Goal: Check status

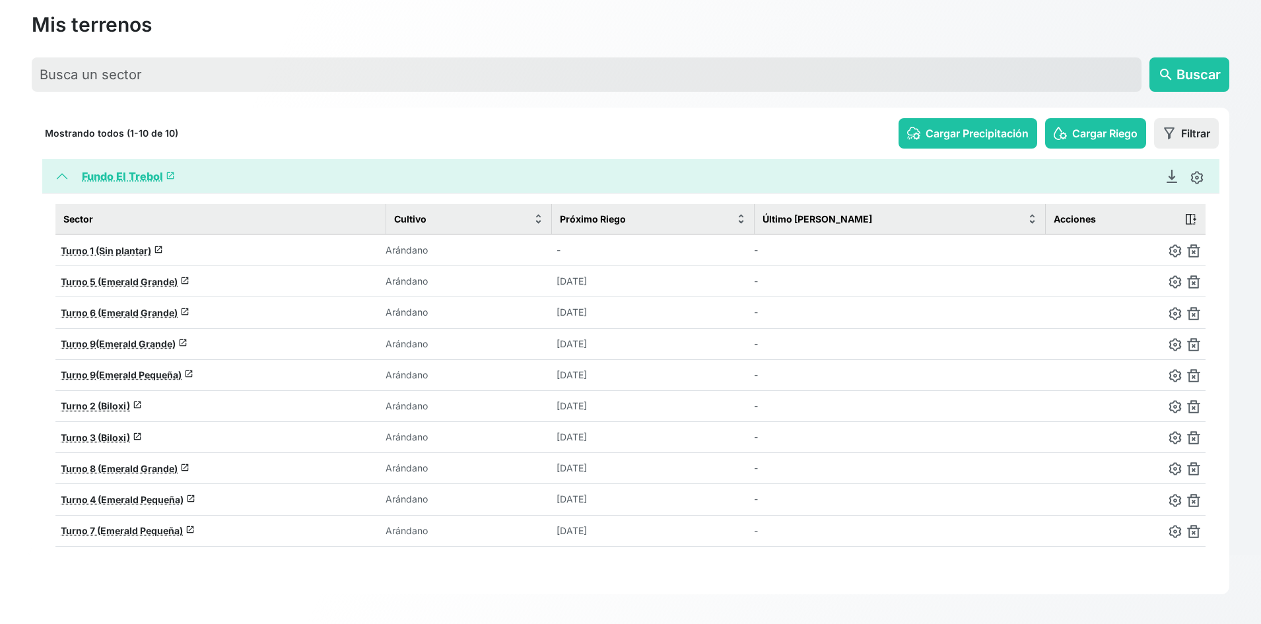
scroll to position [71, 0]
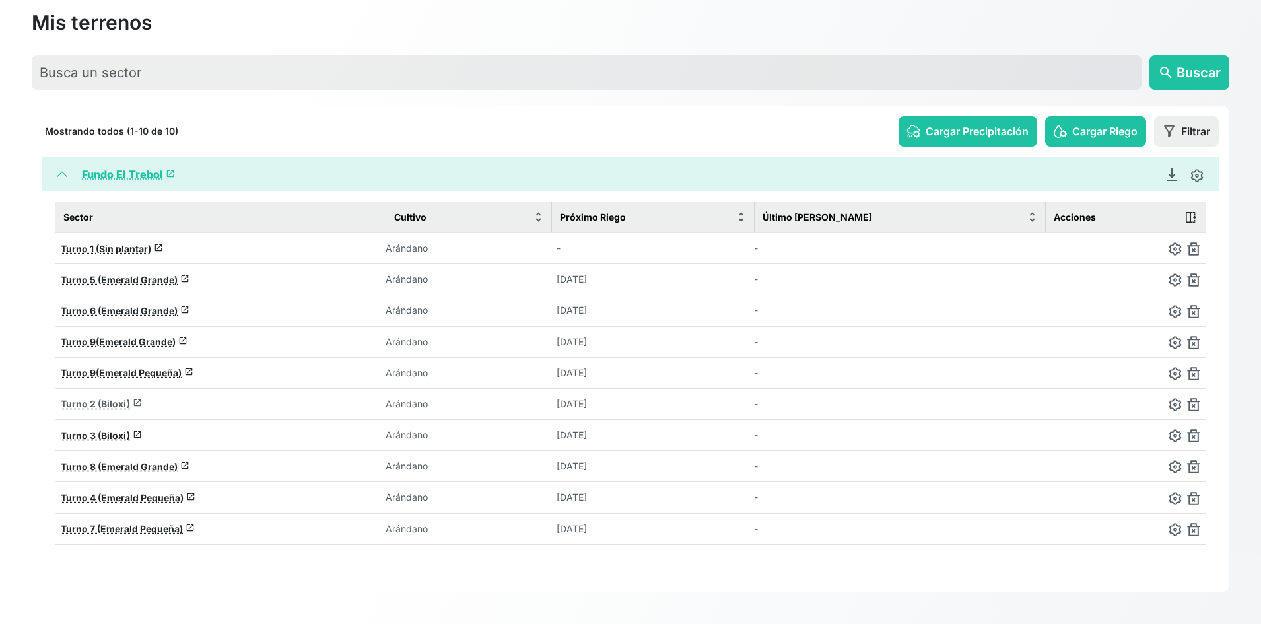
click at [116, 403] on span "Turno 2 (Biloxi)" at bounding box center [95, 403] width 69 height 11
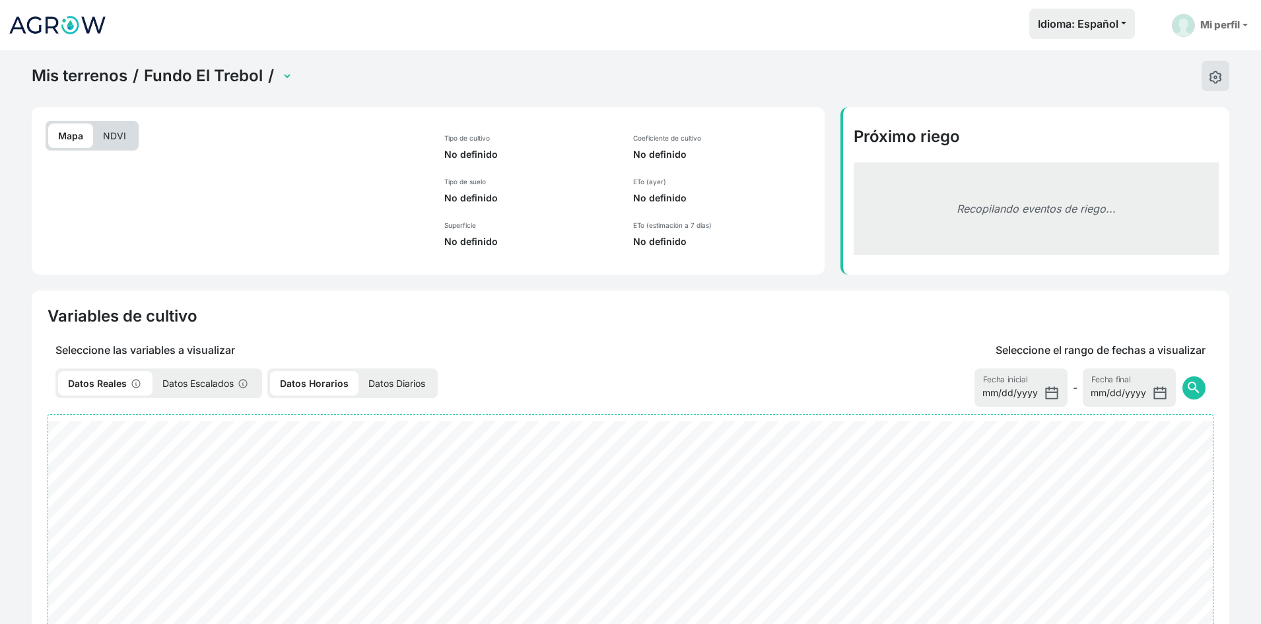
select select "2279"
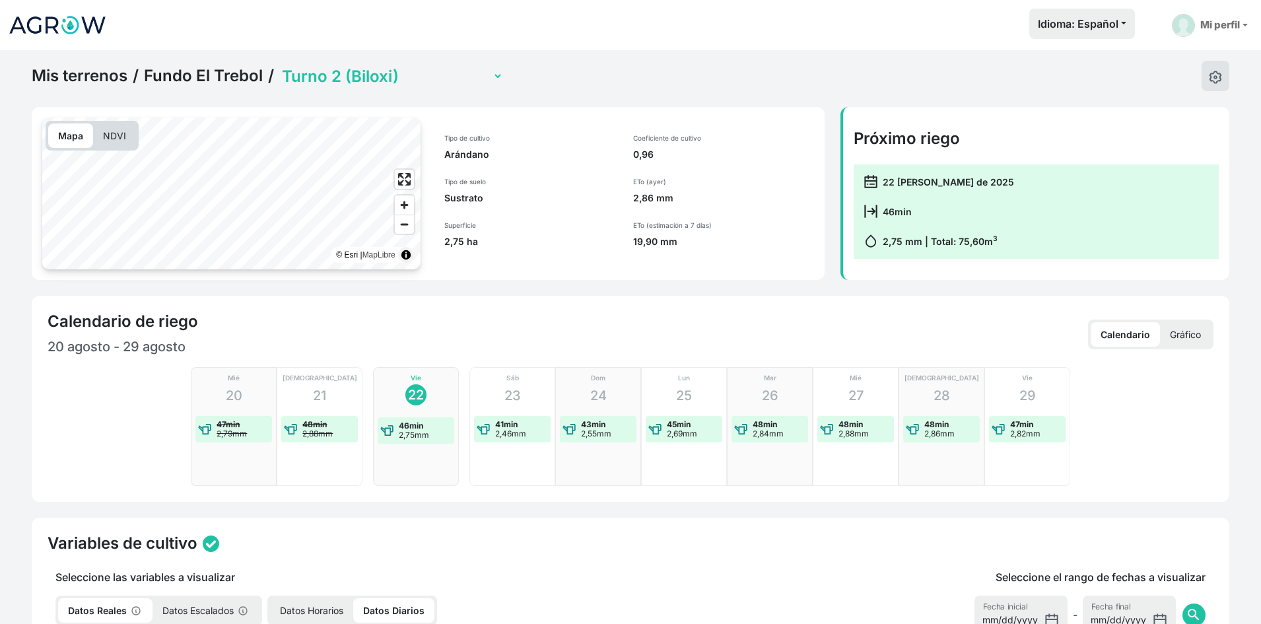
click at [119, 145] on p "NDVI" at bounding box center [114, 135] width 43 height 24
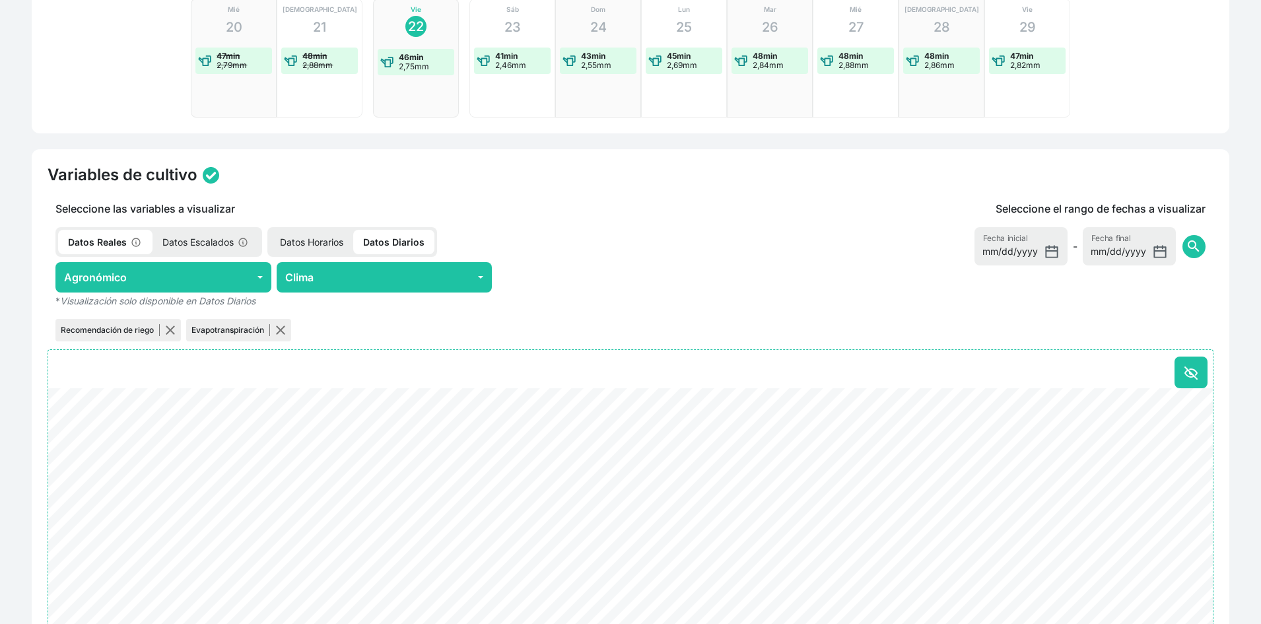
scroll to position [396, 0]
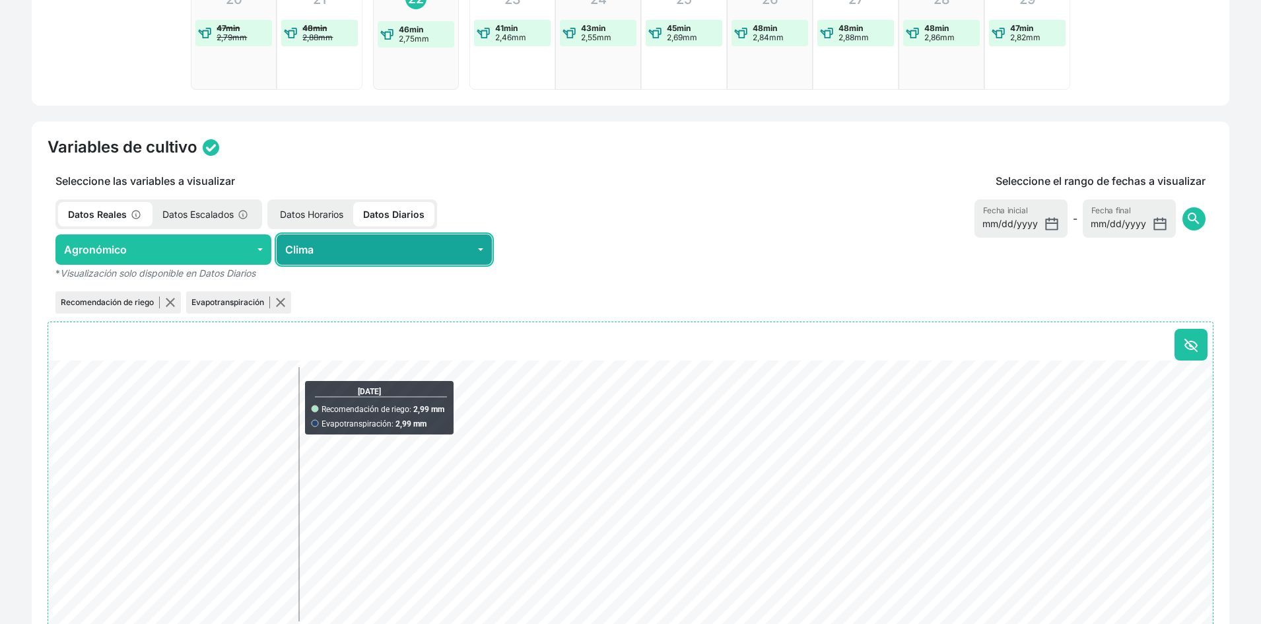
click at [388, 253] on button "Clima" at bounding box center [385, 249] width 216 height 30
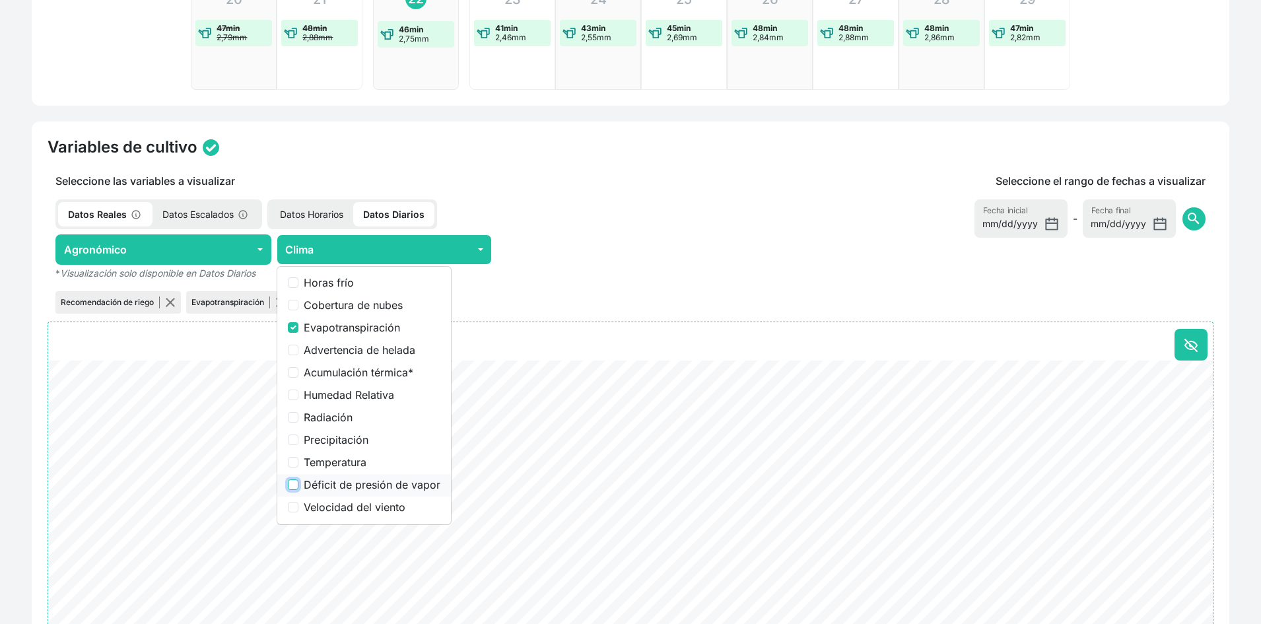
click at [292, 484] on input "Déficit de presión de vapor" at bounding box center [293, 484] width 11 height 11
checkbox input "true"
click at [291, 326] on input "Evapotranspiración" at bounding box center [293, 327] width 11 height 11
checkbox input "false"
click at [660, 211] on div "Datos Reales Datos Escalados Datos Horarios Datos Diarios" at bounding box center [384, 214] width 673 height 30
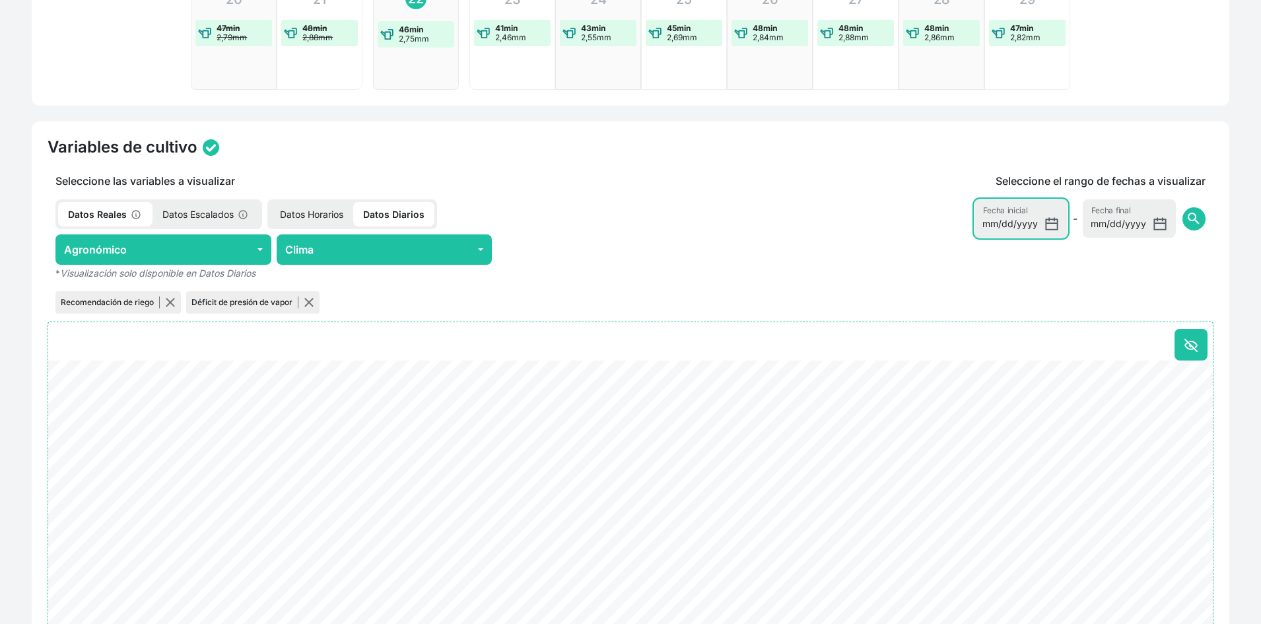
click at [1050, 228] on input "2025-08-15" at bounding box center [1021, 218] width 93 height 38
type input "2025-08-19"
click at [1194, 221] on span "search" at bounding box center [1194, 219] width 16 height 16
click at [306, 211] on p "Datos Horarios" at bounding box center [311, 214] width 83 height 24
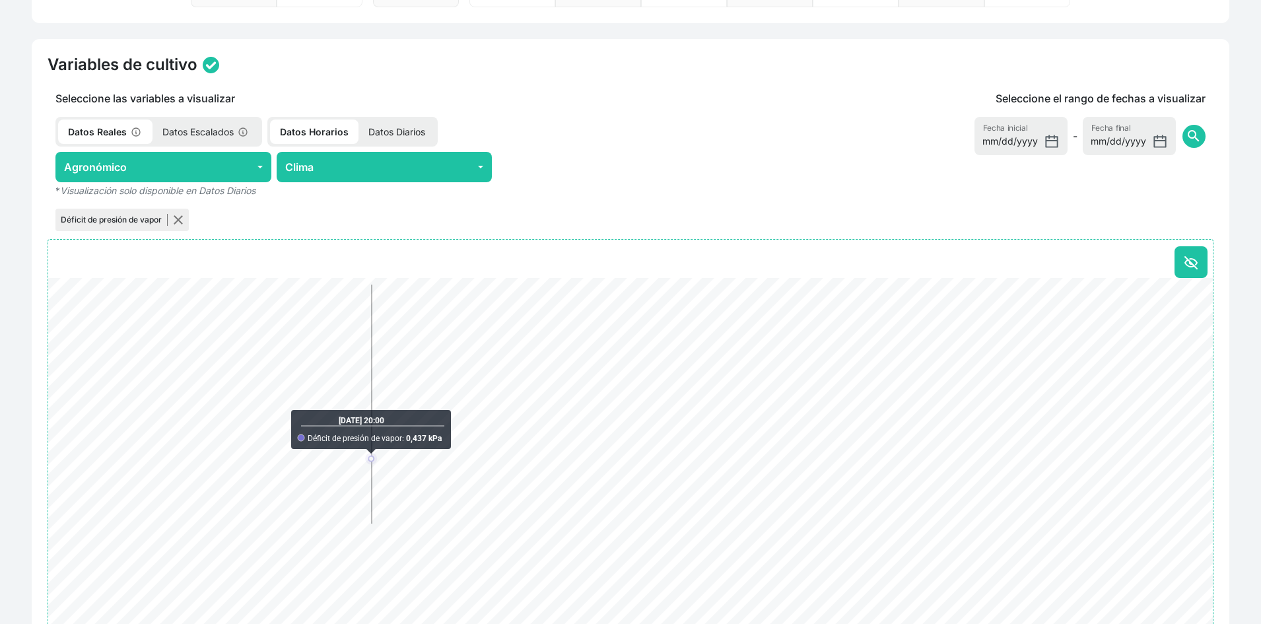
scroll to position [415, 0]
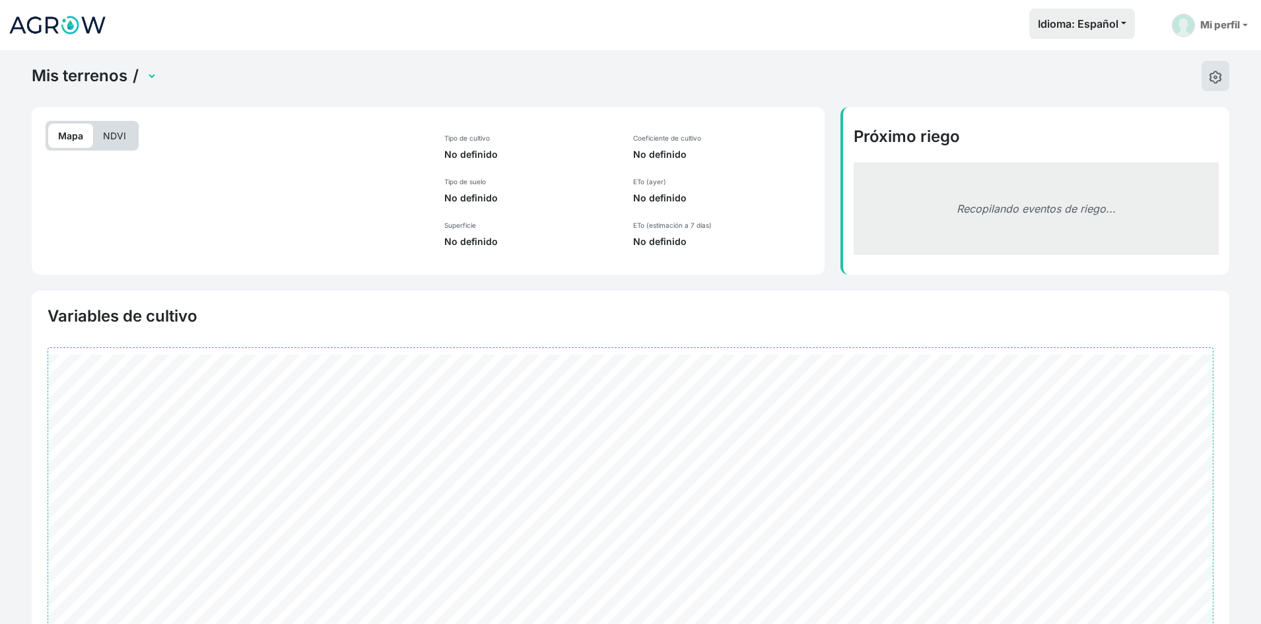
click at [120, 131] on p "NDVI" at bounding box center [114, 135] width 43 height 24
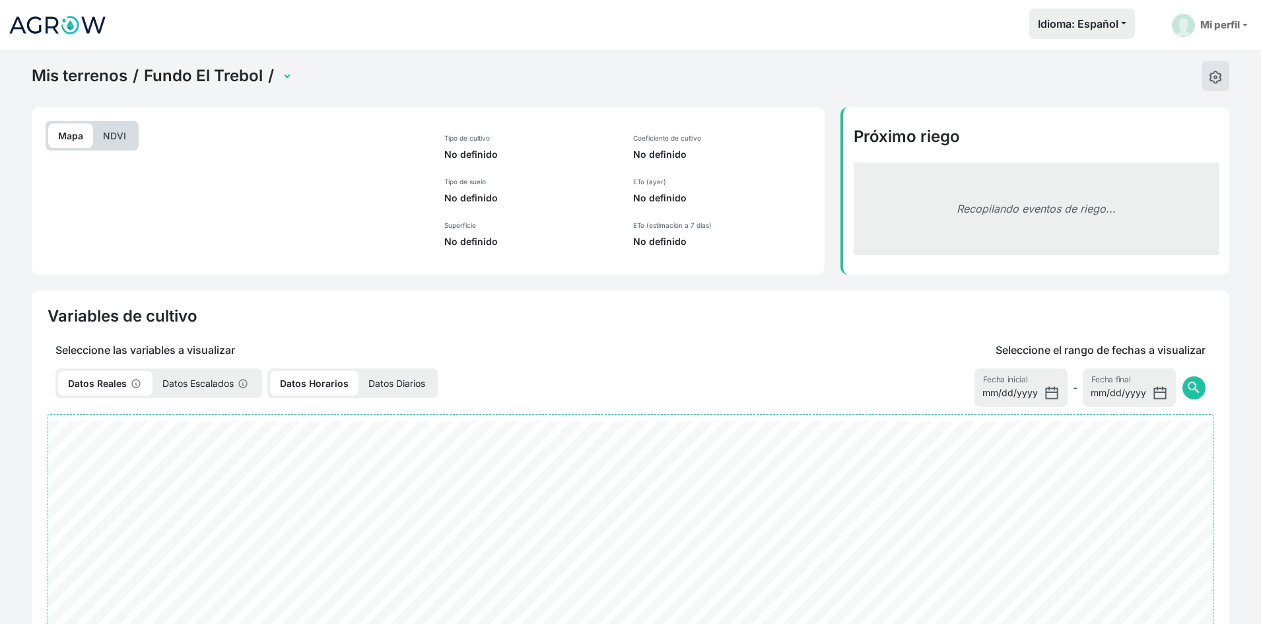
select select "2279"
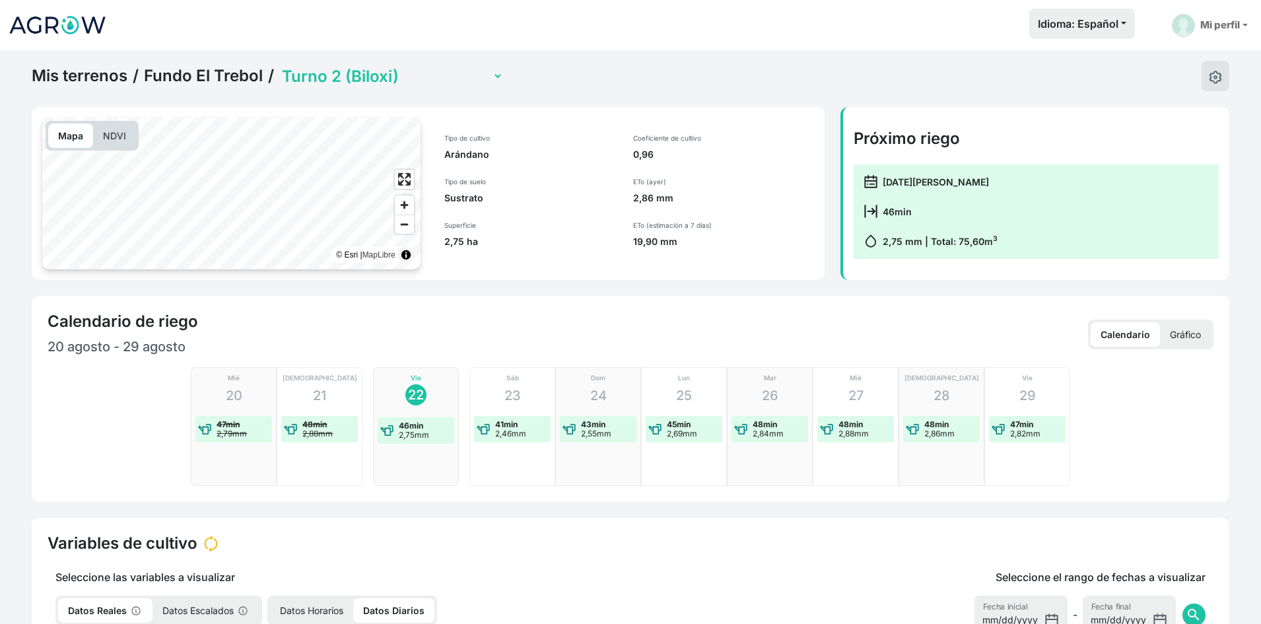
click at [114, 129] on p "NDVI" at bounding box center [114, 135] width 43 height 24
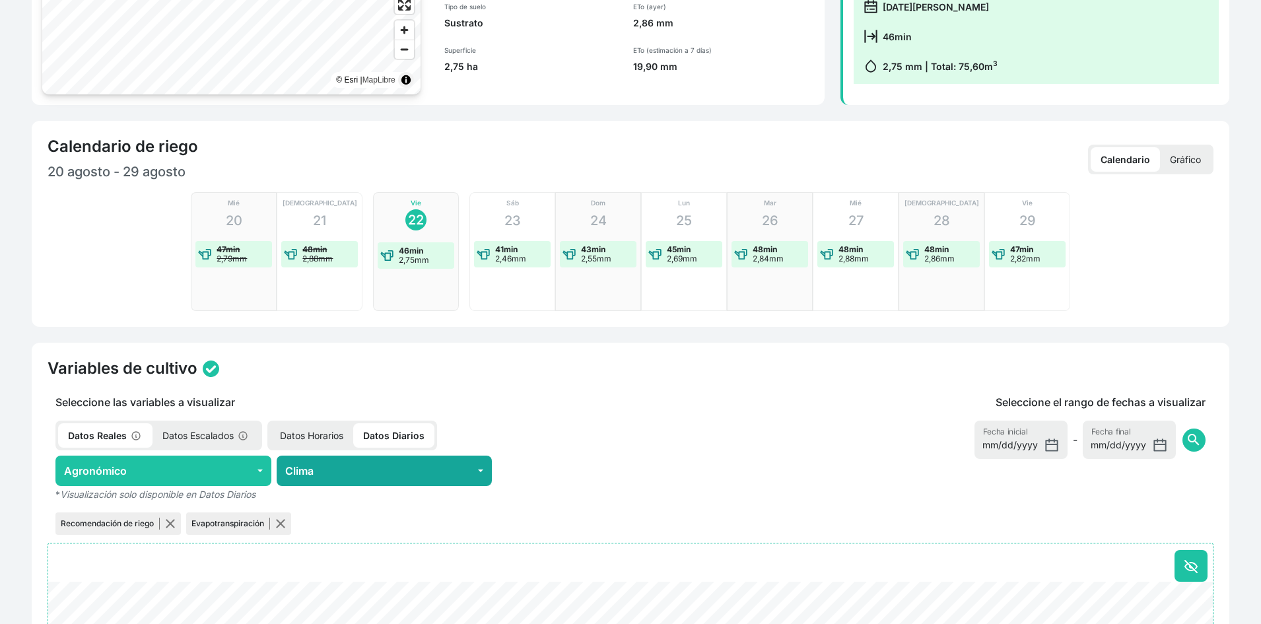
scroll to position [264, 0]
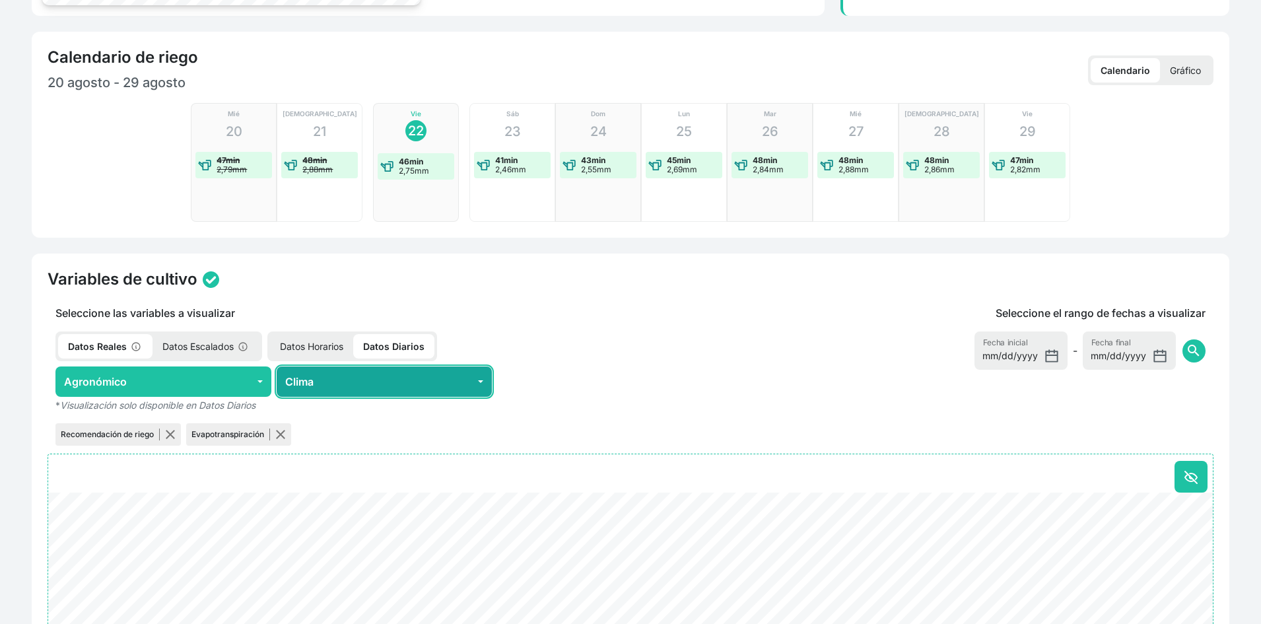
click at [350, 385] on button "Clima" at bounding box center [385, 381] width 216 height 30
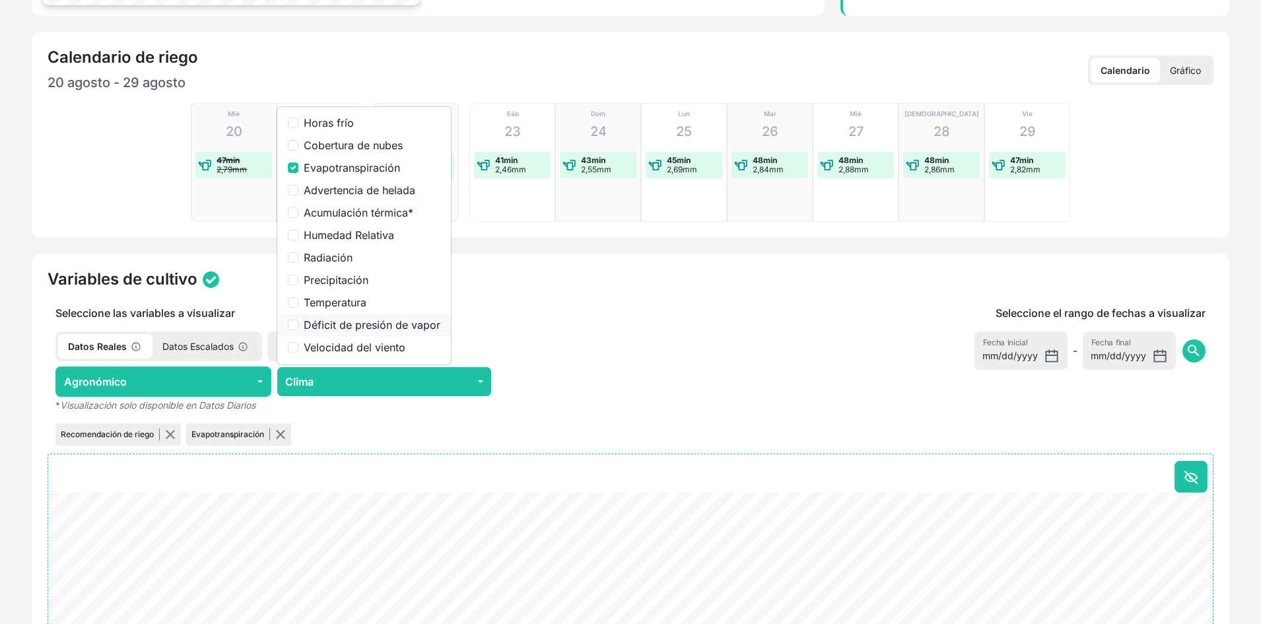
click at [372, 325] on label "Déficit de presión de vapor" at bounding box center [372, 325] width 137 height 16
click at [298, 325] on input "Déficit de presión de vapor" at bounding box center [293, 325] width 11 height 11
checkbox input "true"
click at [296, 163] on input "Evapotranspiración" at bounding box center [293, 167] width 11 height 11
checkbox input "false"
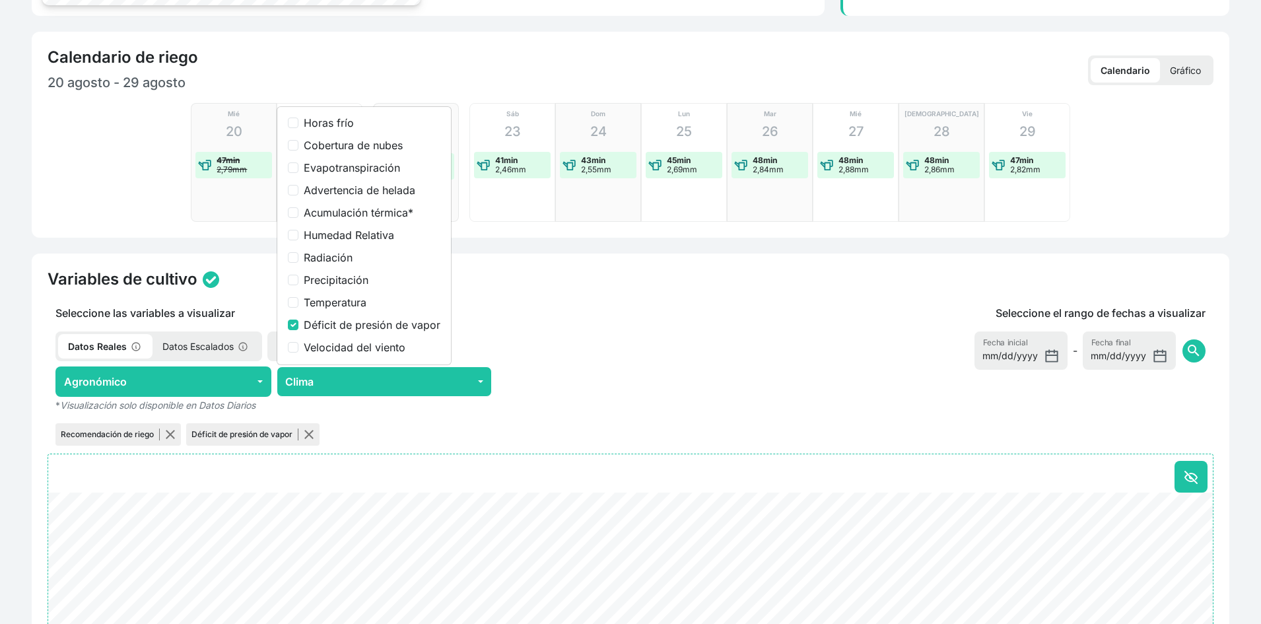
click at [581, 304] on div "Variables de cultivo Seleccione las variables a visualizar Datos Reales Datos E…" at bounding box center [631, 557] width 1198 height 606
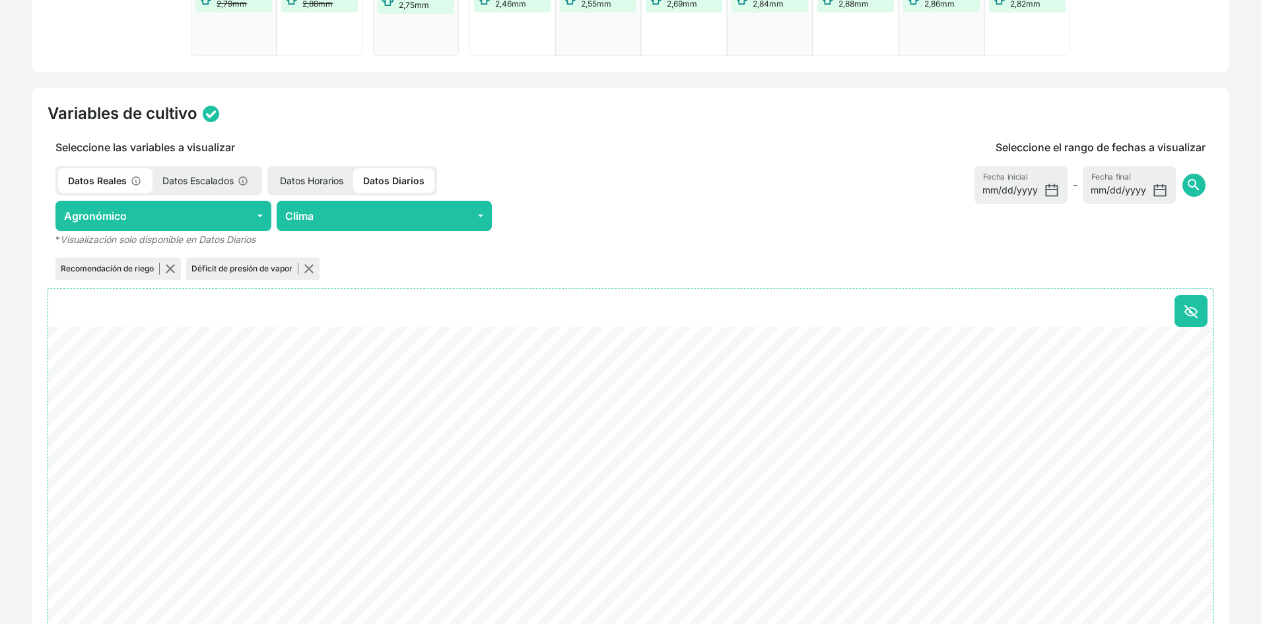
scroll to position [462, 0]
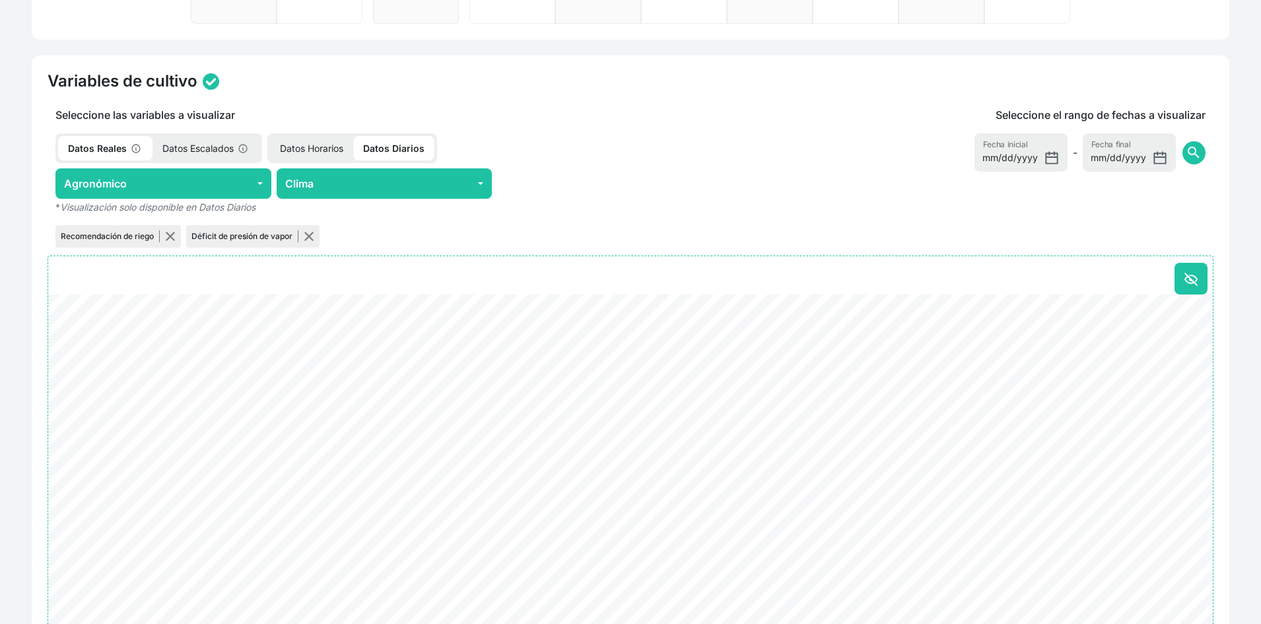
click at [321, 147] on p "Datos Horarios" at bounding box center [311, 148] width 83 height 24
